Goal: Transaction & Acquisition: Purchase product/service

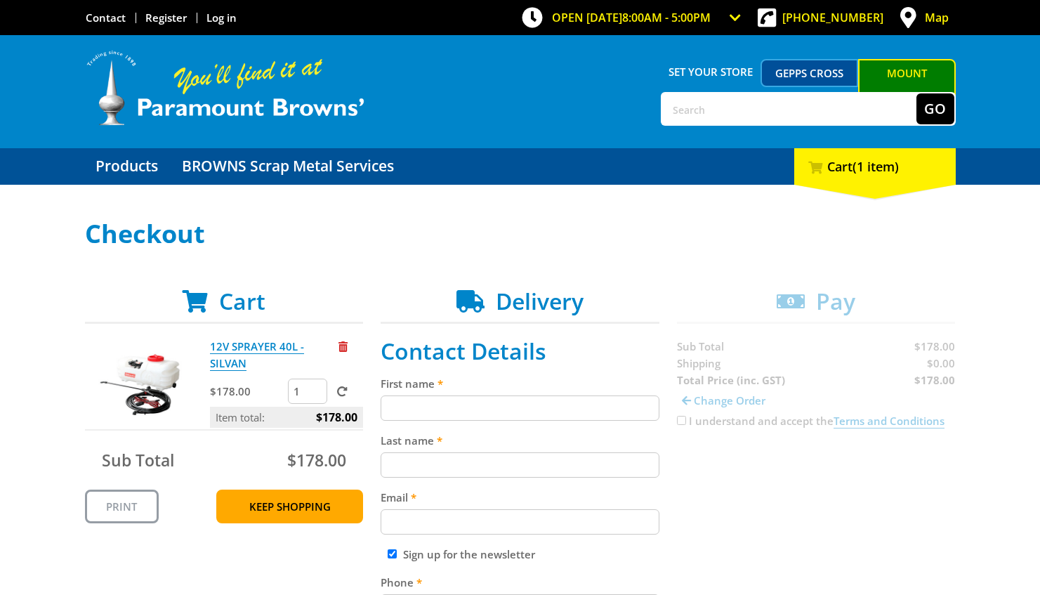
scroll to position [140, 0]
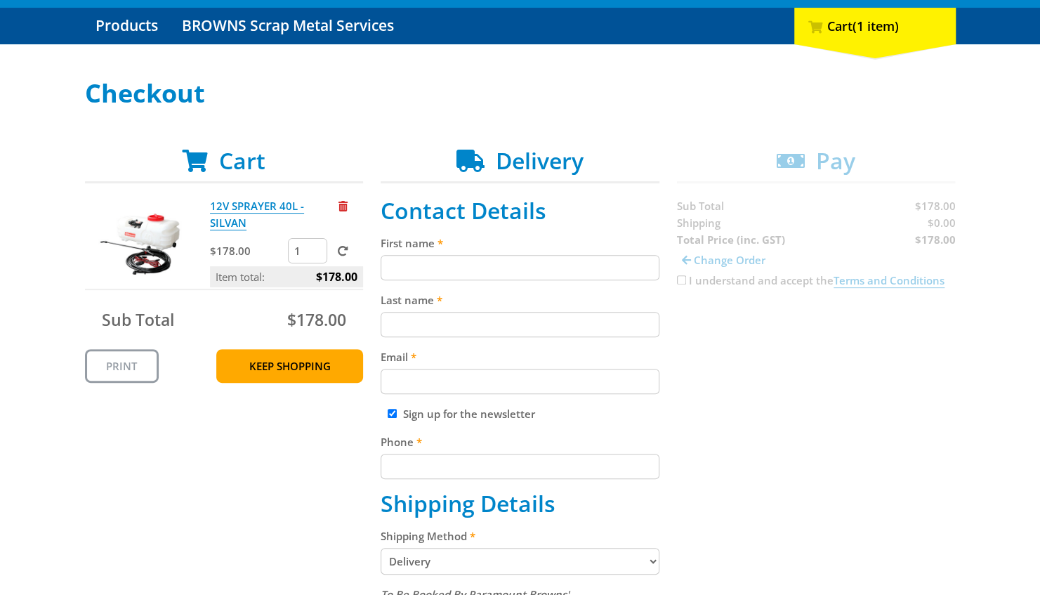
click at [405, 261] on input "First name" at bounding box center [520, 267] width 279 height 25
type input "Tim"
type input "Herrmann"
type input "herrmann.tim@internode.on.net"
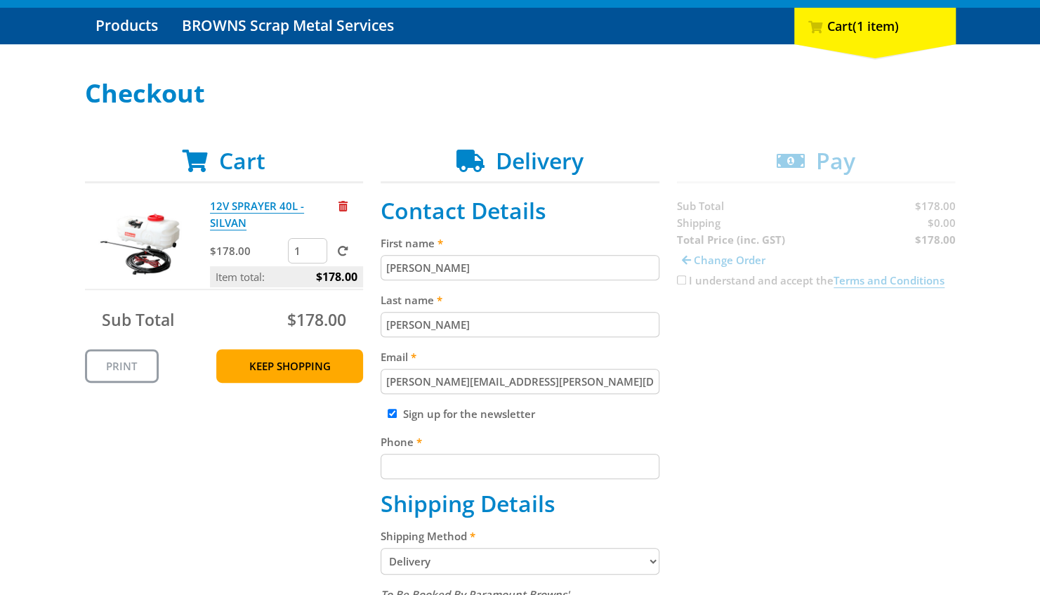
type input "0407953274"
type input "PO Box 404"
type input "Birdwood"
type input "5234"
select select "SA"
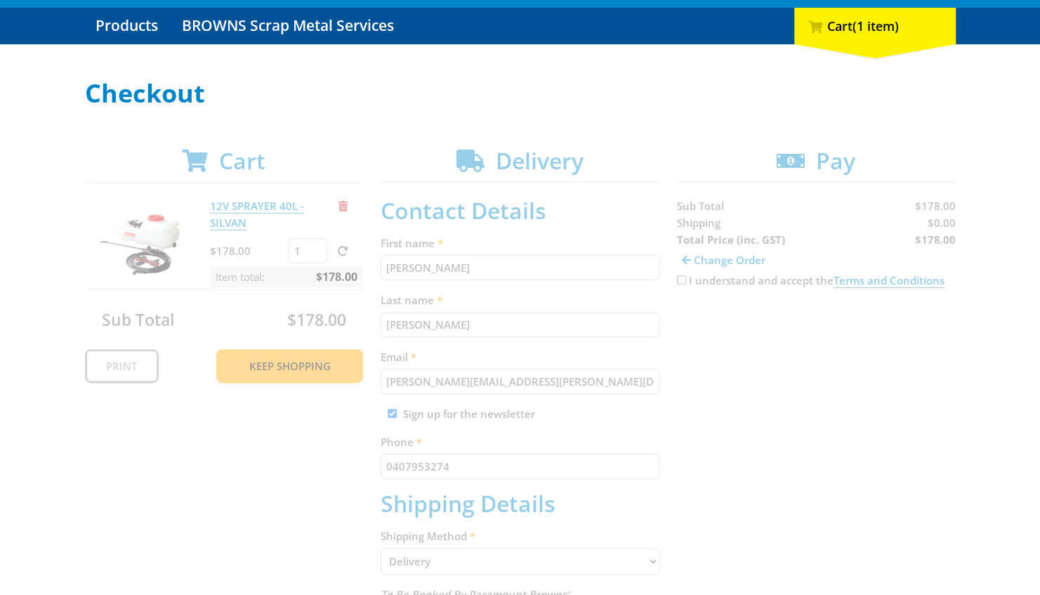
select select "Pickup"
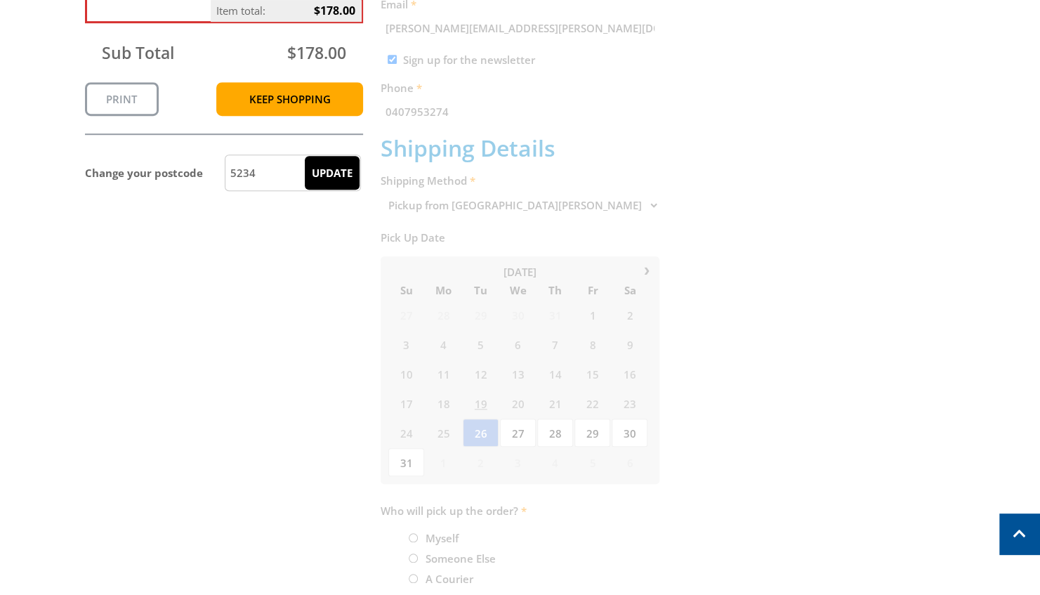
scroll to position [492, 0]
click at [766, 348] on div "Cart We can't deliver this to 5234 . Change postcode or pick up entire order fr…" at bounding box center [520, 221] width 871 height 850
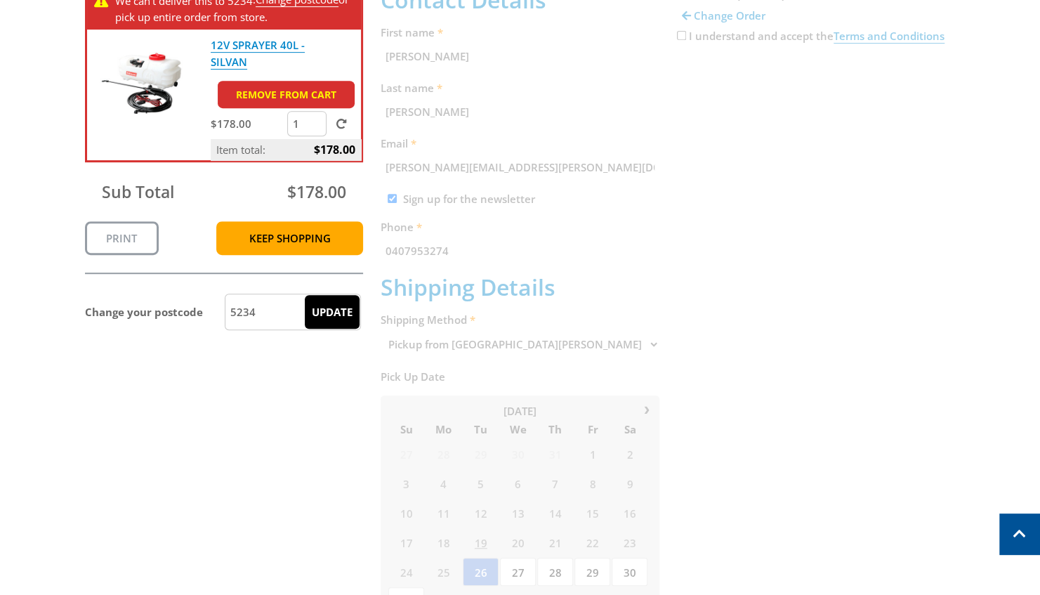
scroll to position [421, 0]
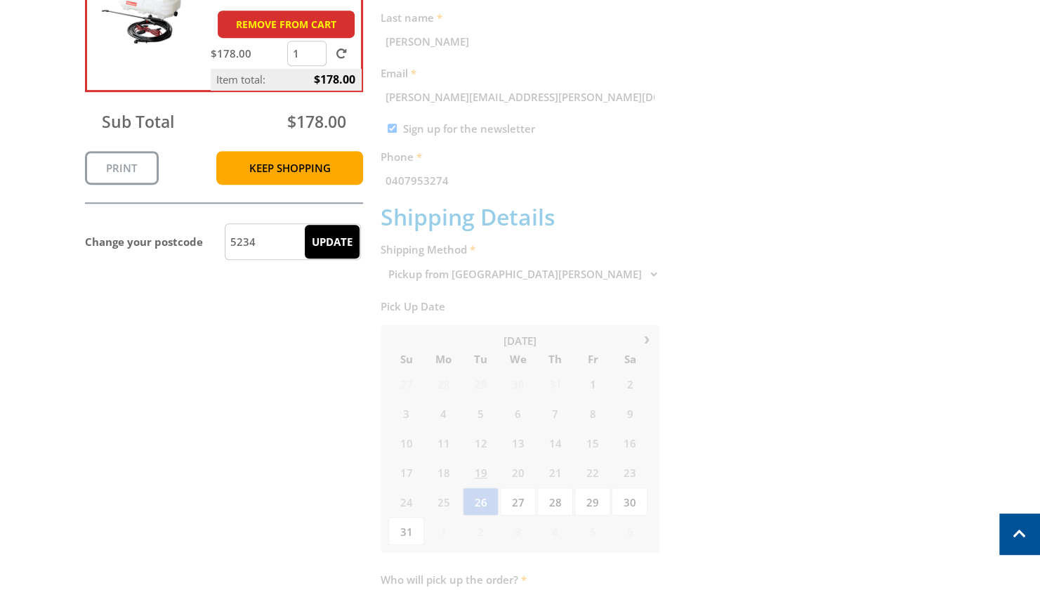
click at [586, 270] on div "Cart We can't deliver this to 5234 . Change postcode or pick up entire order fr…" at bounding box center [520, 292] width 871 height 850
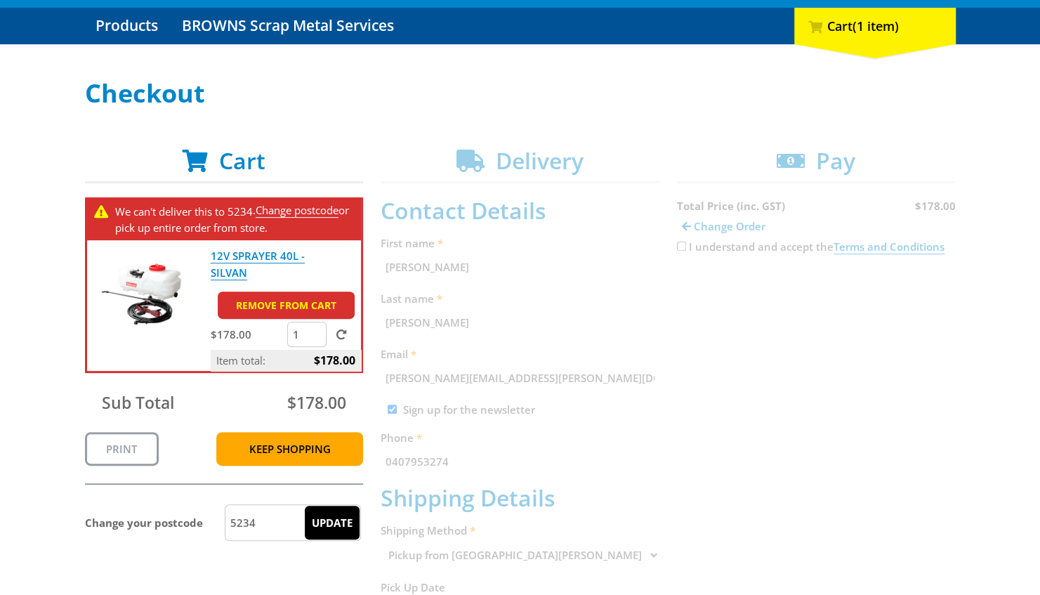
click at [681, 247] on div "Cart We can't deliver this to 5234 . Change postcode or pick up entire order fr…" at bounding box center [520, 572] width 871 height 850
click at [237, 162] on span "Cart" at bounding box center [242, 160] width 46 height 30
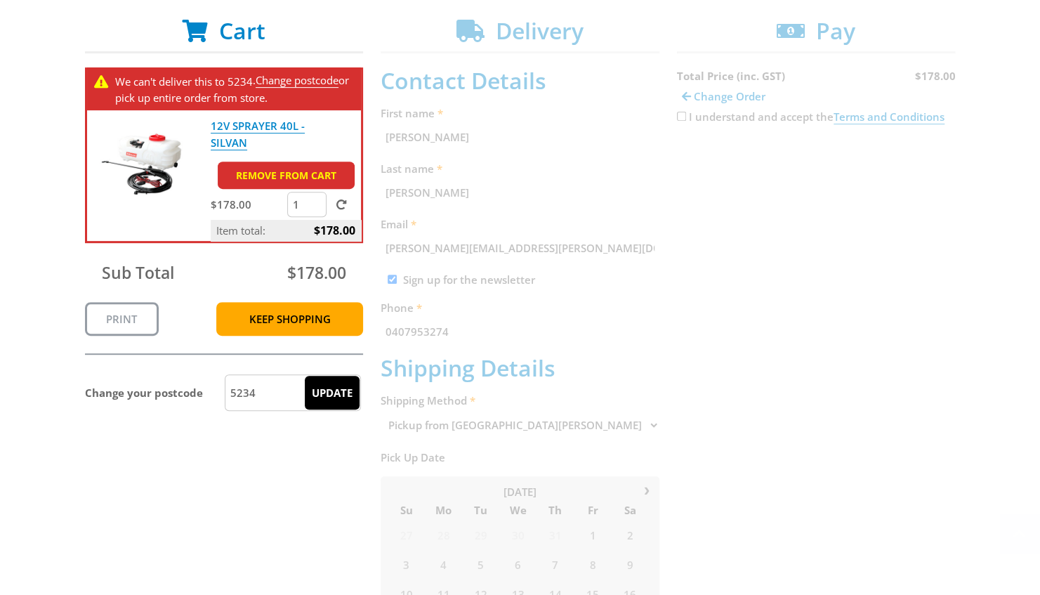
scroll to position [281, 0]
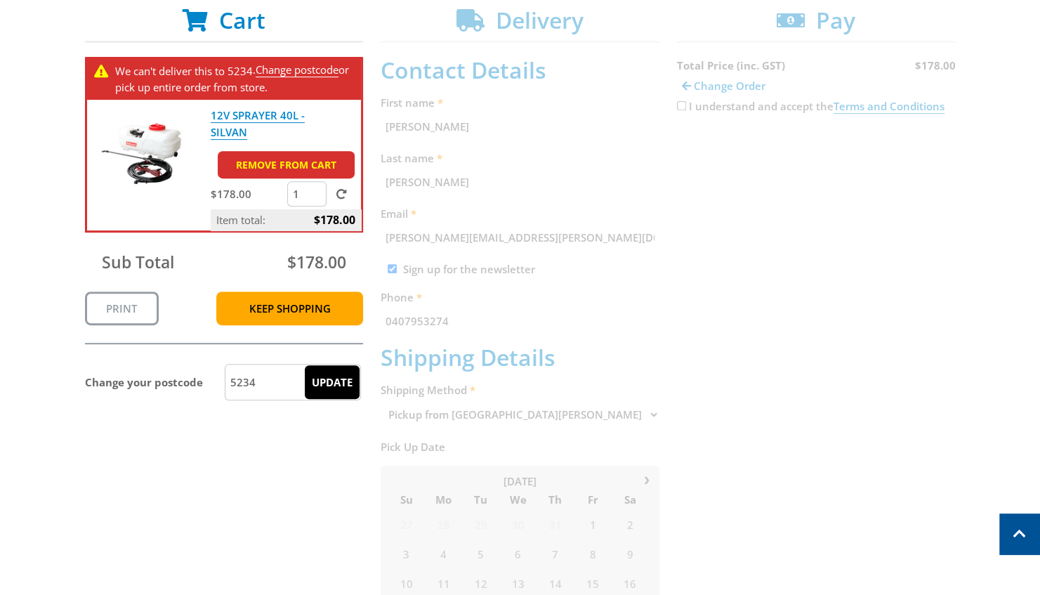
click at [242, 384] on input "5234" at bounding box center [293, 382] width 136 height 37
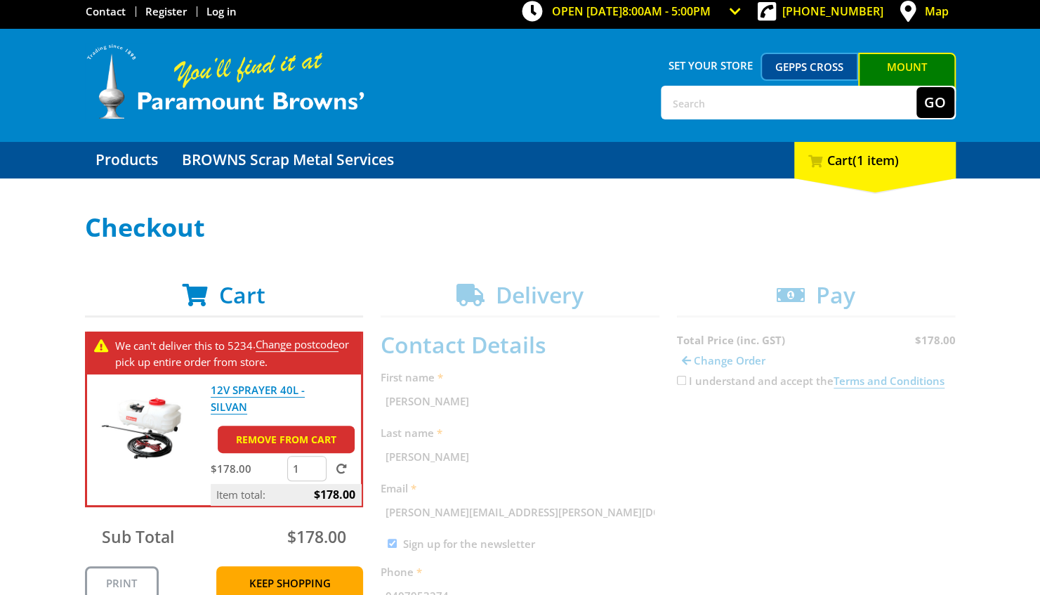
scroll to position [0, 0]
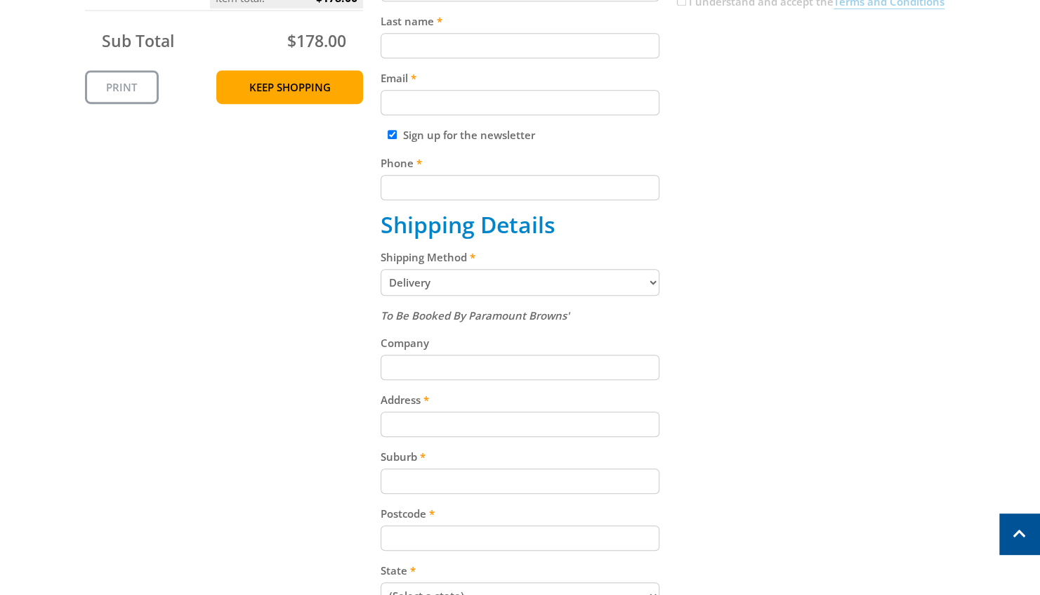
scroll to position [421, 0]
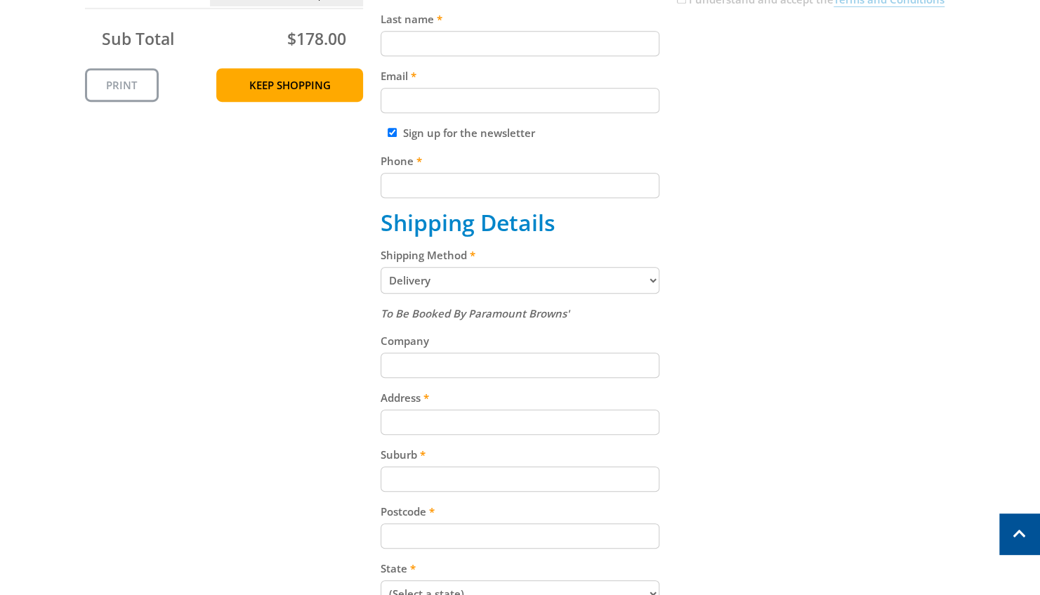
click at [653, 282] on select "Pickup from Mount Barker Delivery" at bounding box center [520, 280] width 279 height 27
select select "Pickup"
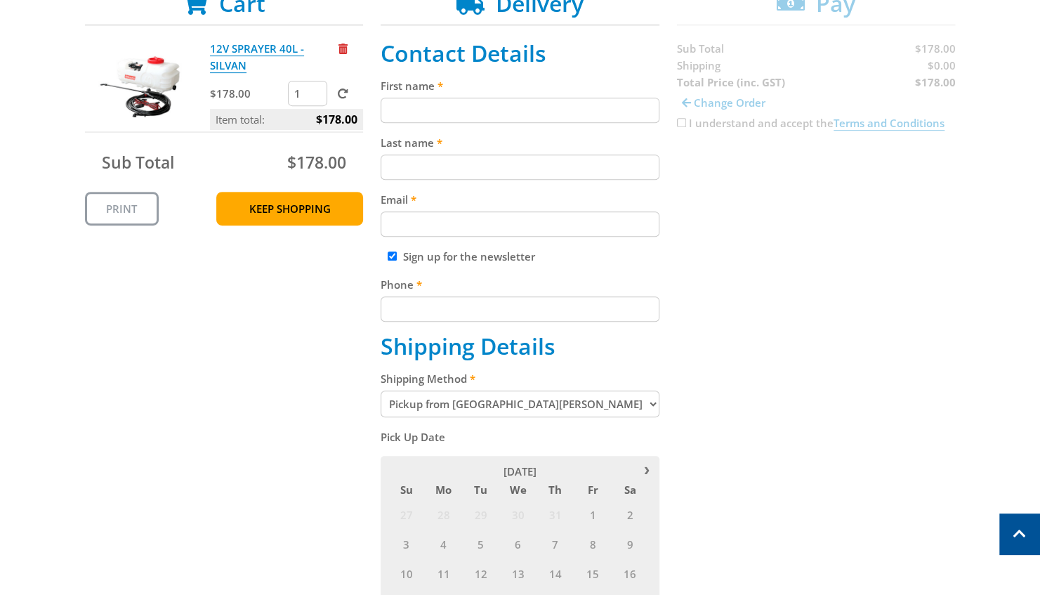
scroll to position [140, 0]
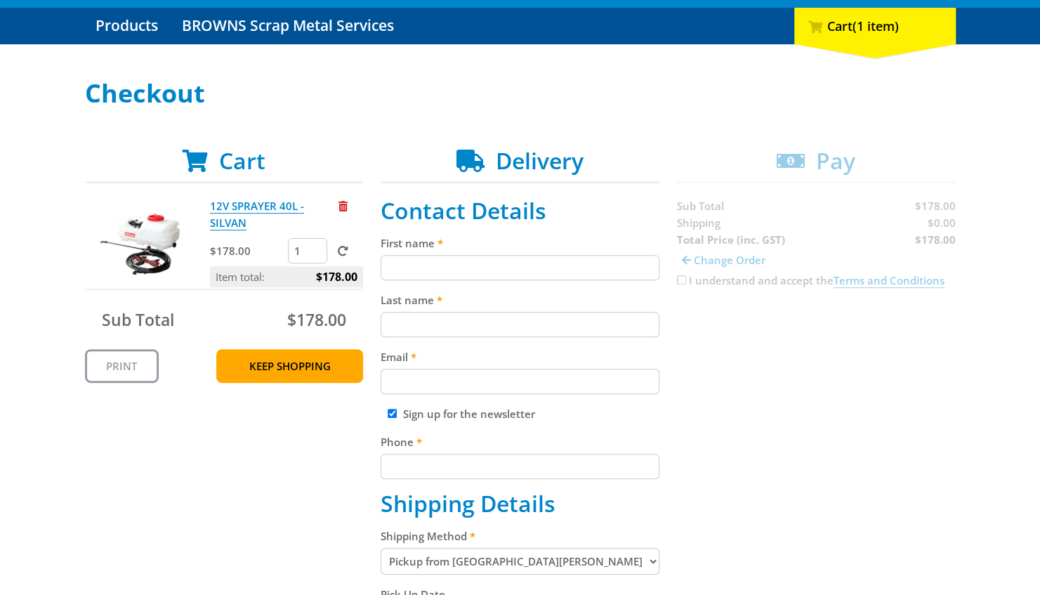
click at [419, 267] on input "First name" at bounding box center [520, 267] width 279 height 25
type input "Tim"
type input "Herrmann"
type input "herrmann.tim@internode.on.net"
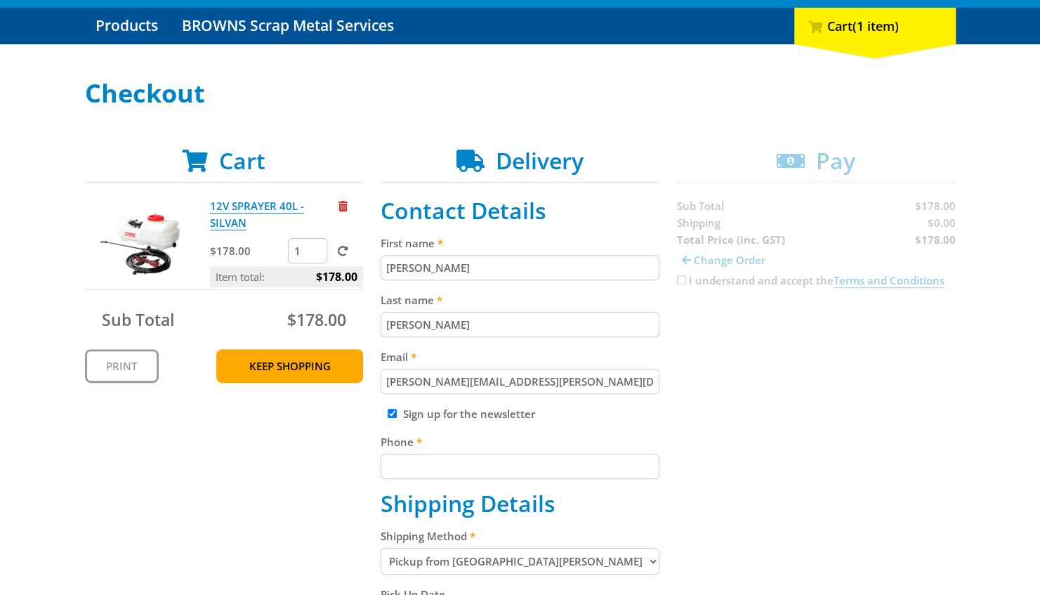
type input "0407953274"
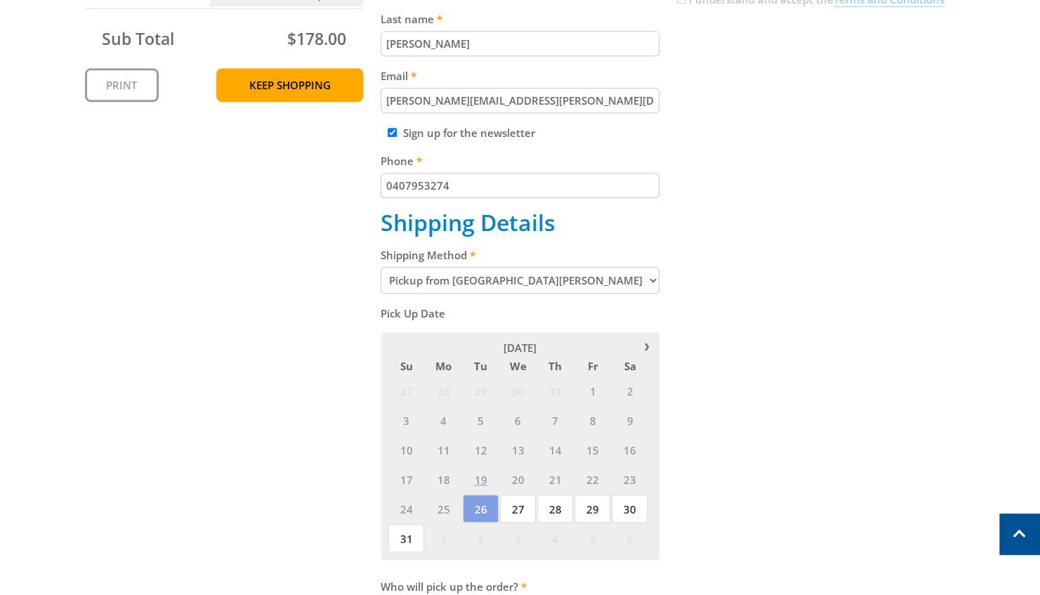
scroll to position [562, 0]
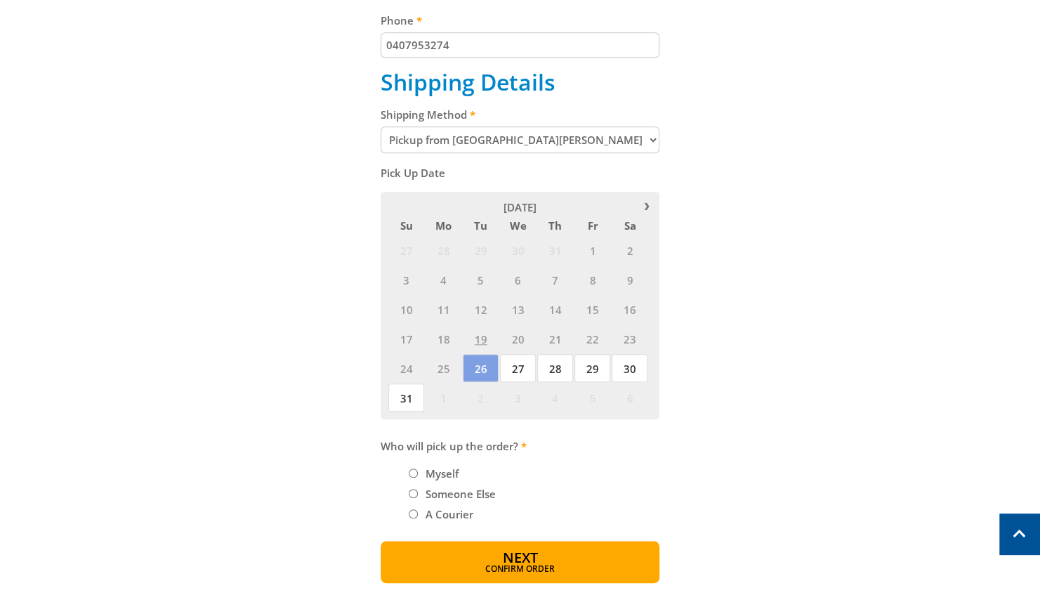
click at [412, 471] on input "Myself" at bounding box center [413, 472] width 9 height 9
radio input "true"
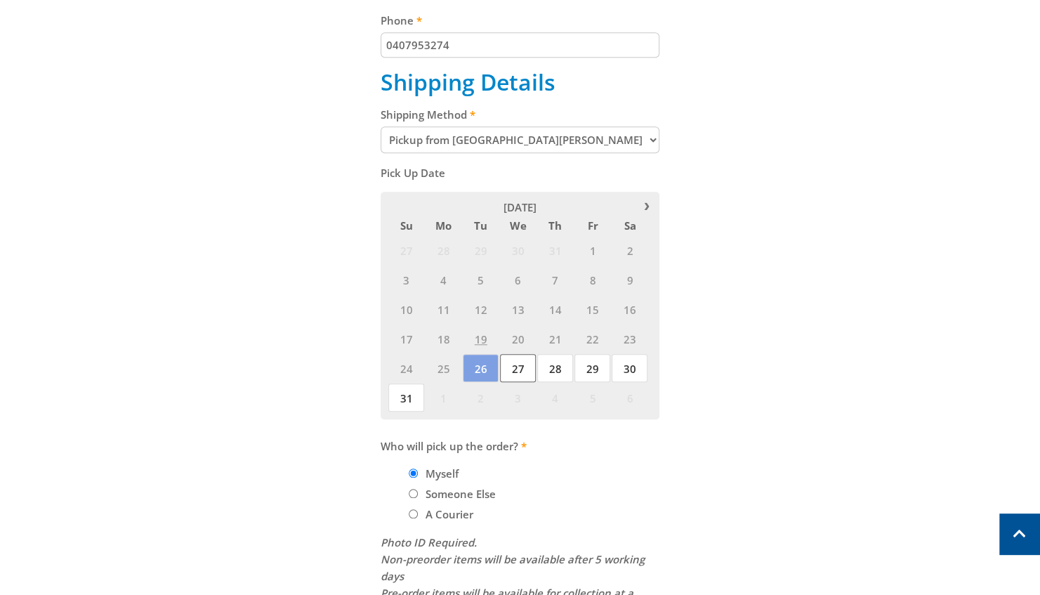
click at [520, 369] on span "27" at bounding box center [518, 368] width 36 height 28
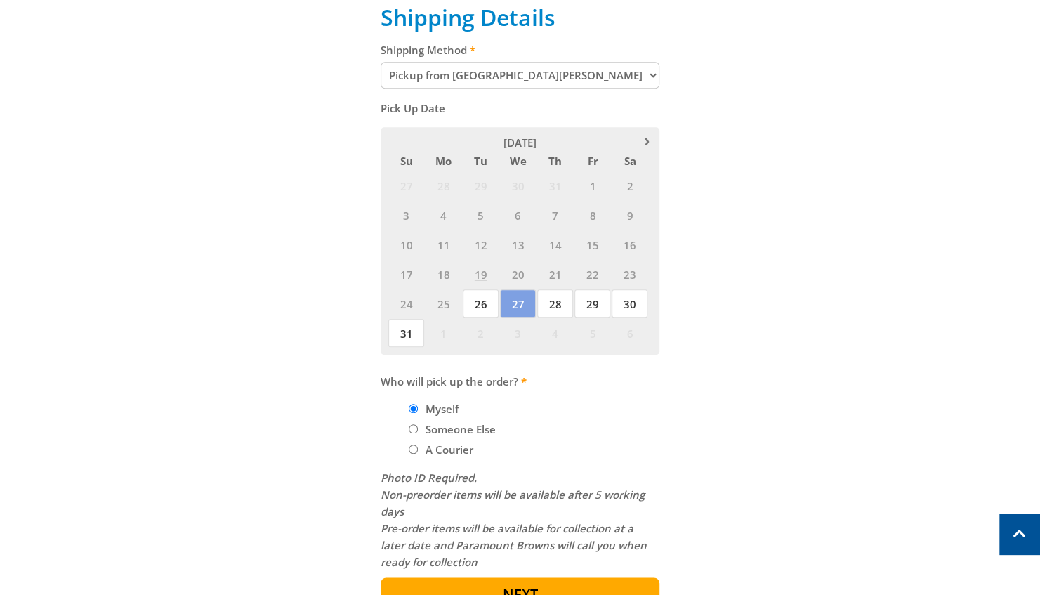
scroll to position [773, 0]
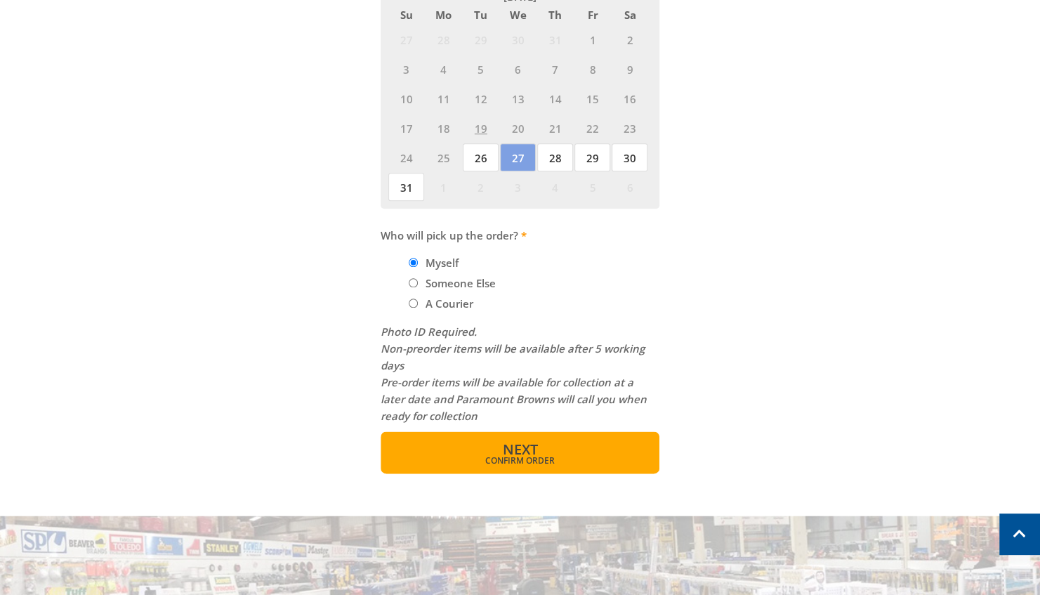
click at [516, 445] on span "Next" at bounding box center [519, 449] width 35 height 19
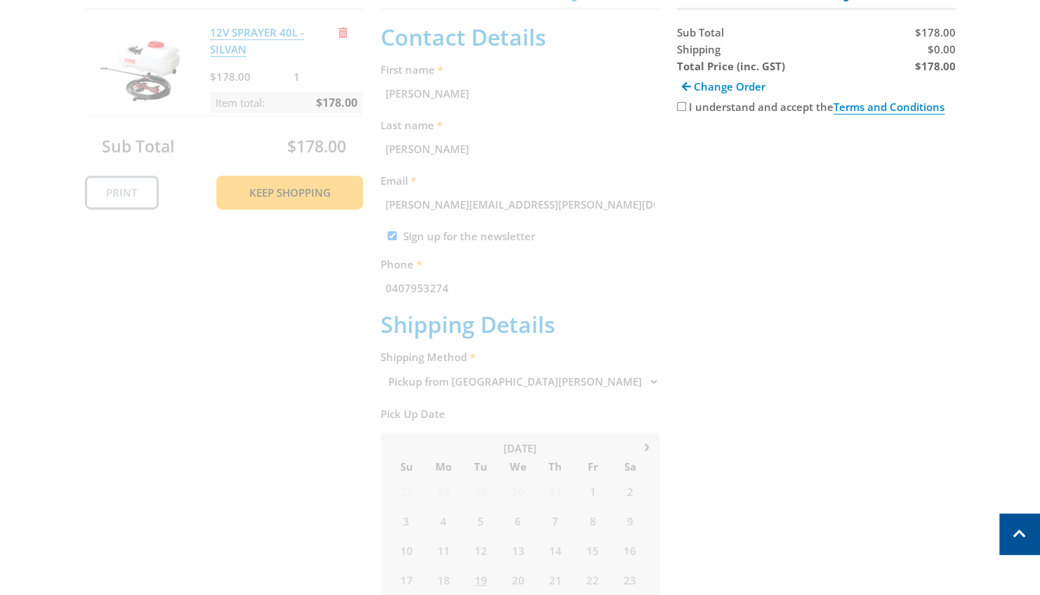
scroll to position [288, 0]
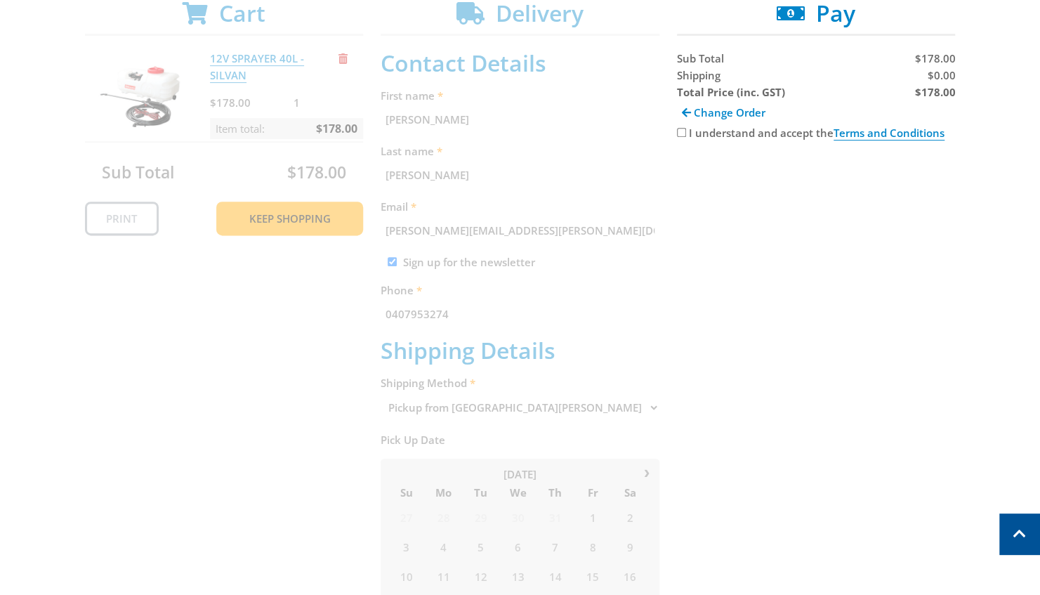
click at [683, 133] on input "I understand and accept the Terms and Conditions" at bounding box center [681, 132] width 9 height 9
checkbox input "true"
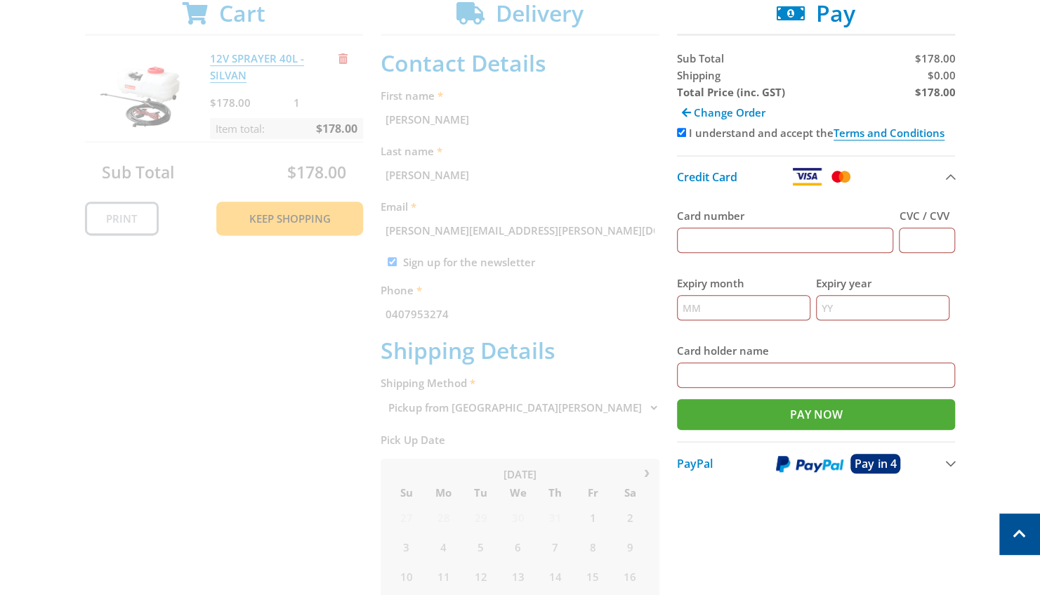
click at [713, 241] on input "Card number" at bounding box center [785, 240] width 217 height 25
click at [704, 238] on input "4622630048666667" at bounding box center [785, 240] width 217 height 25
click at [731, 238] on input "4622630048666667" at bounding box center [785, 240] width 217 height 25
click at [755, 238] on input "4622630048666667" at bounding box center [785, 240] width 217 height 25
type input "4622630048666667"
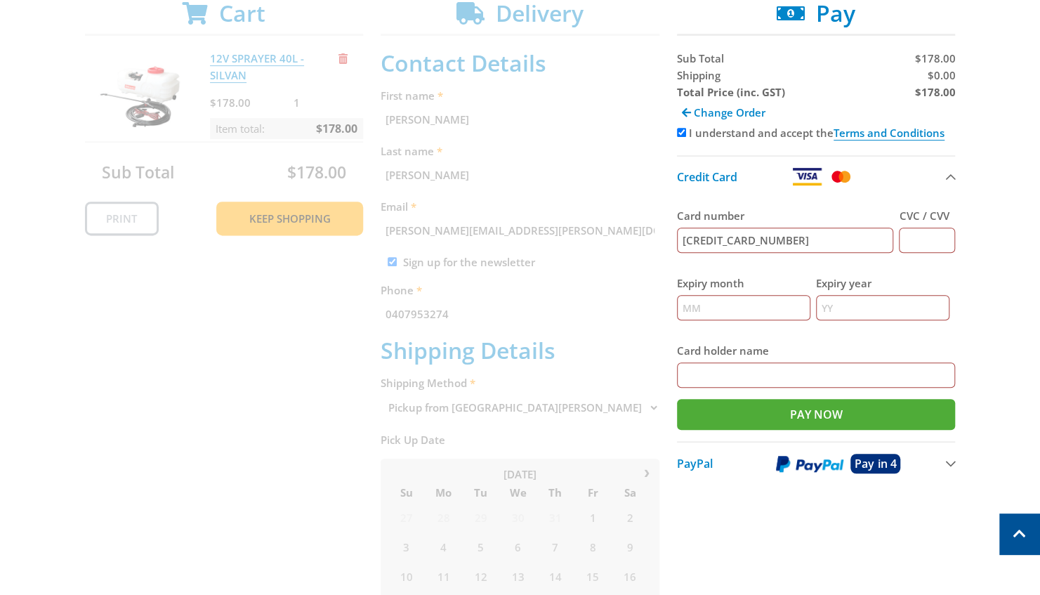
click at [920, 236] on input "CVC / CVV" at bounding box center [927, 240] width 56 height 25
type input "620"
click at [706, 307] on input "Expiry month" at bounding box center [743, 307] width 133 height 25
type input "03"
click at [824, 305] on input "Expiry year" at bounding box center [882, 307] width 133 height 25
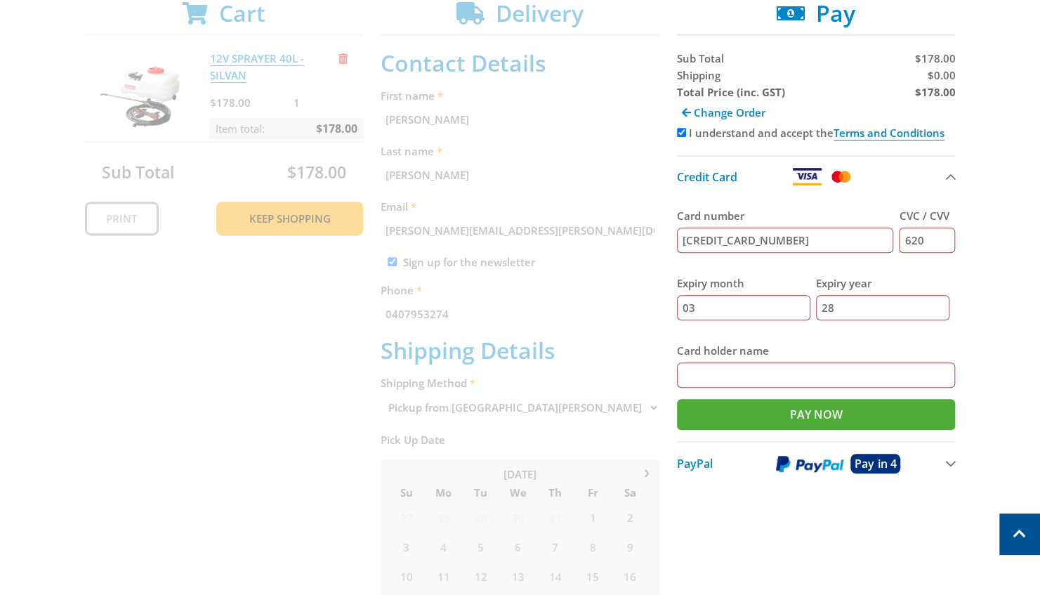
type input "28"
click at [709, 379] on input "Card holder name" at bounding box center [816, 374] width 279 height 25
type input "timothy herrmann"
click at [822, 414] on input "Pay Now" at bounding box center [816, 414] width 279 height 31
type input "Paying..."
